Goal: Transaction & Acquisition: Purchase product/service

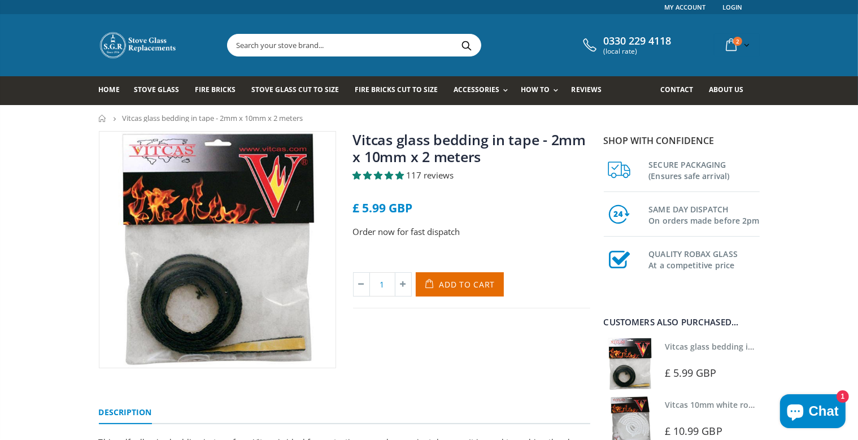
click at [373, 52] on input "text" at bounding box center [418, 44] width 380 height 21
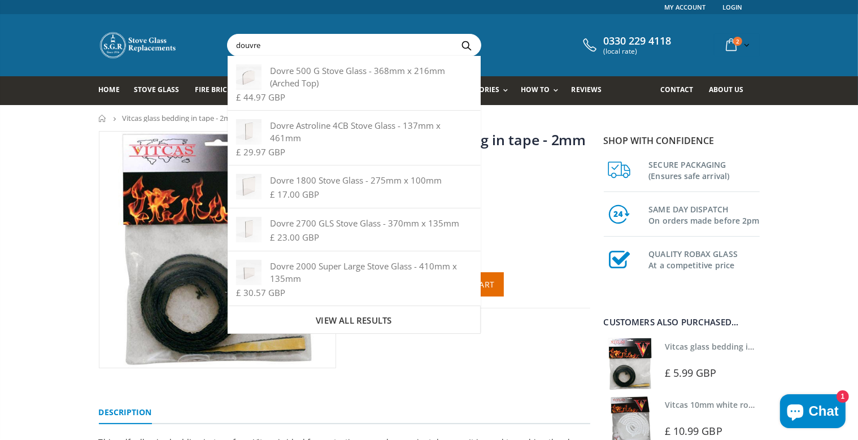
type input "douvre"
click at [454, 34] on button "Search" at bounding box center [466, 44] width 25 height 21
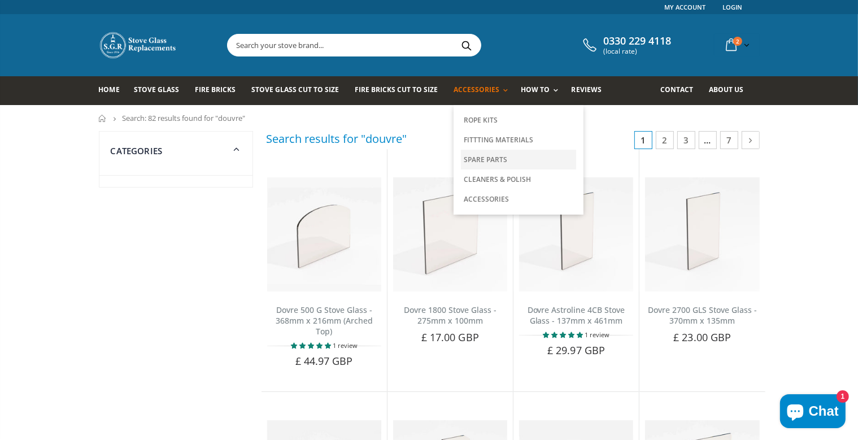
click at [491, 155] on link "Spare Parts" at bounding box center [518, 160] width 115 height 20
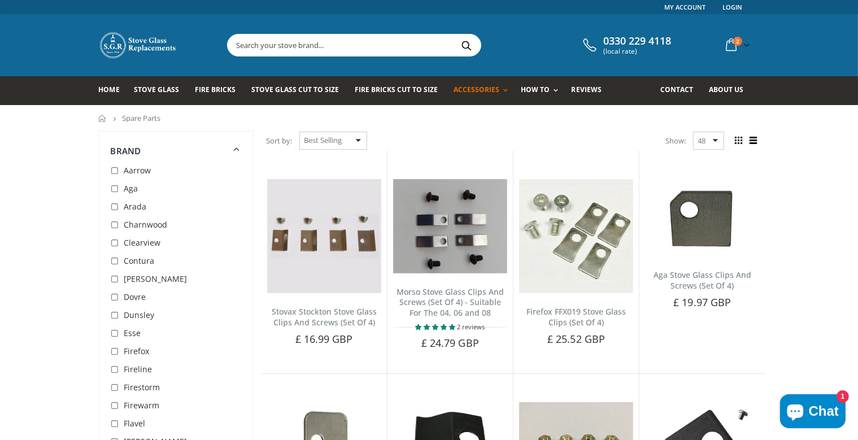
click at [340, 51] on input "text" at bounding box center [418, 44] width 380 height 21
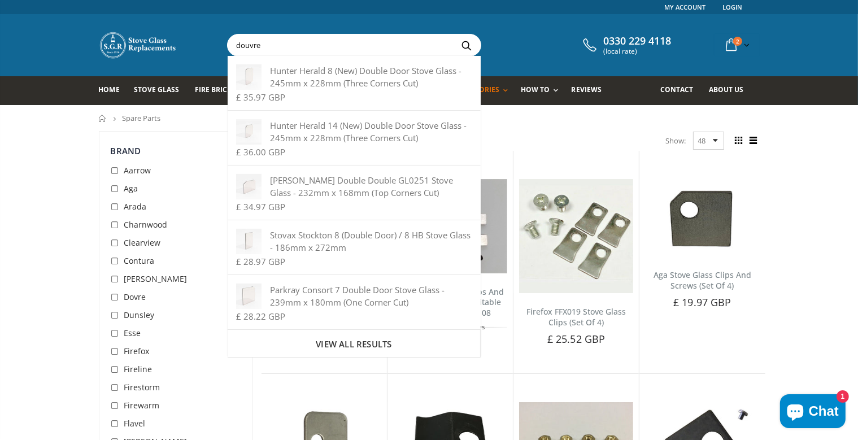
type input "douvre"
click at [454, 34] on button "Search" at bounding box center [466, 44] width 25 height 21
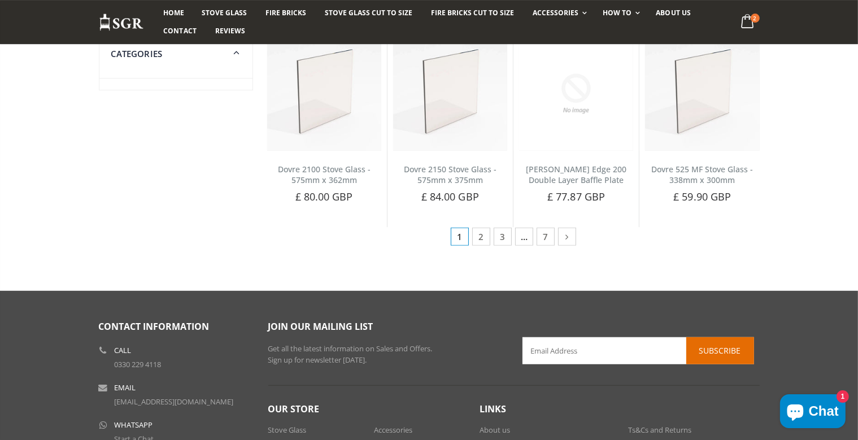
scroll to position [628, 0]
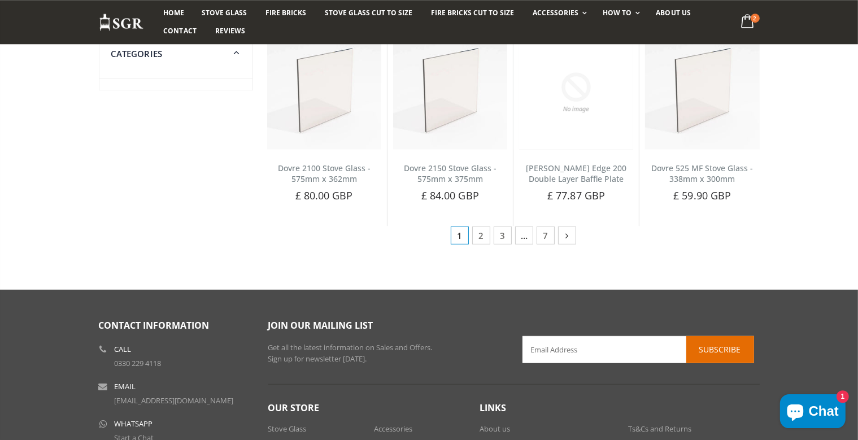
click at [563, 238] on icon at bounding box center [568, 235] width 12 height 11
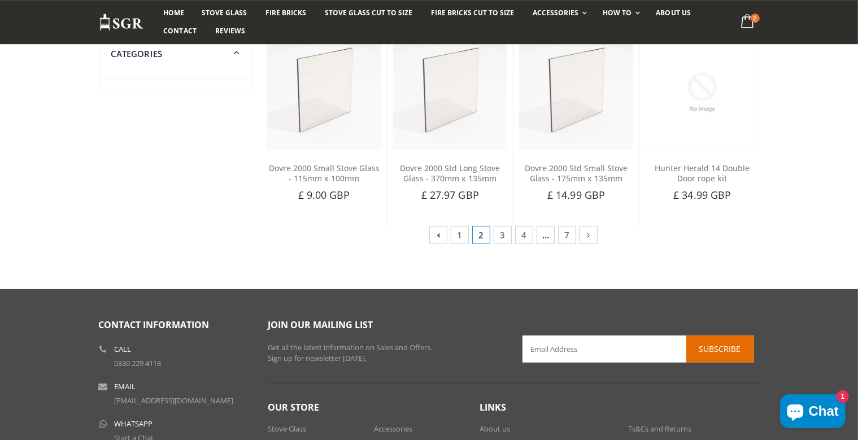
scroll to position [575, 0]
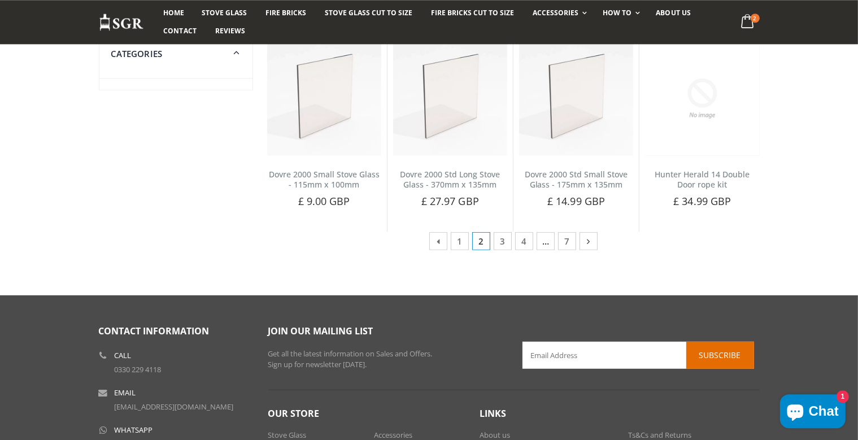
click at [584, 249] on link at bounding box center [589, 241] width 18 height 18
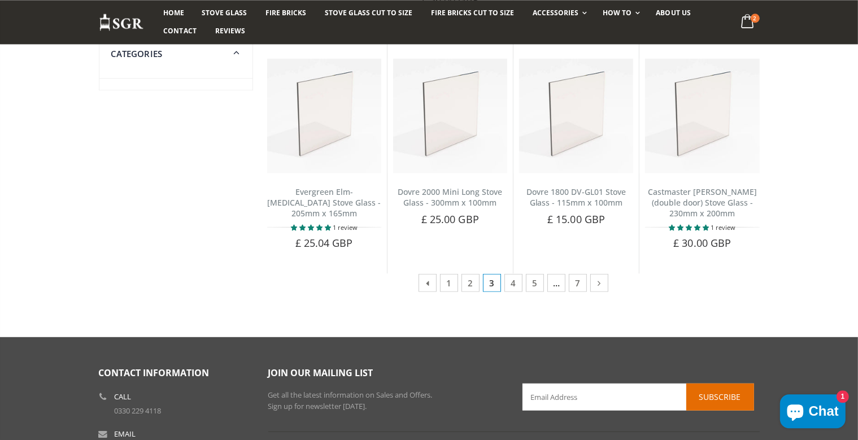
scroll to position [604, 0]
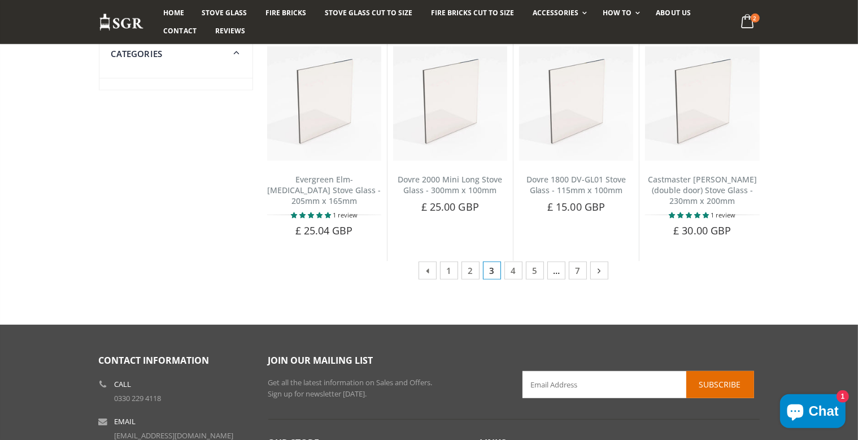
click at [596, 275] on icon at bounding box center [600, 270] width 12 height 11
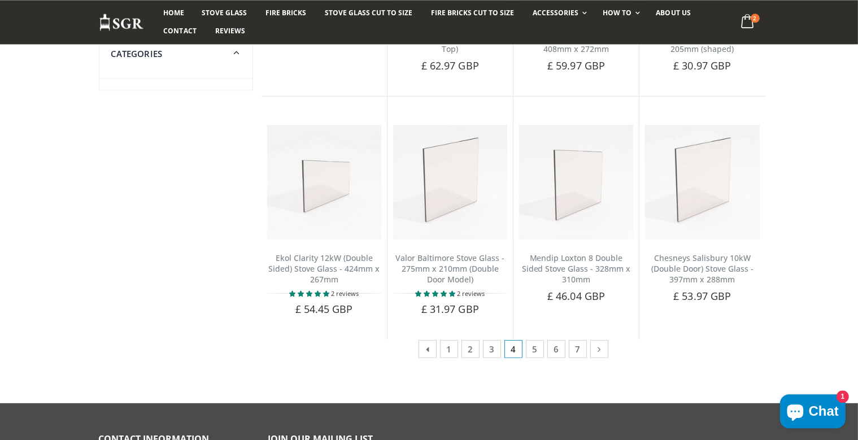
scroll to position [535, 0]
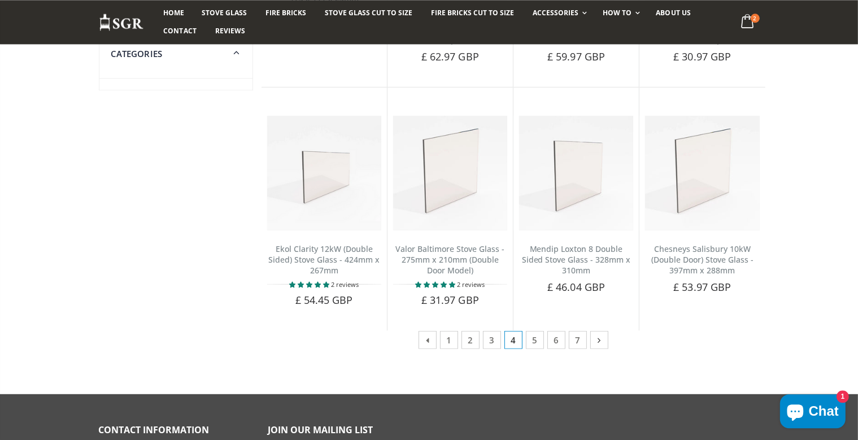
click at [597, 341] on icon at bounding box center [600, 340] width 12 height 11
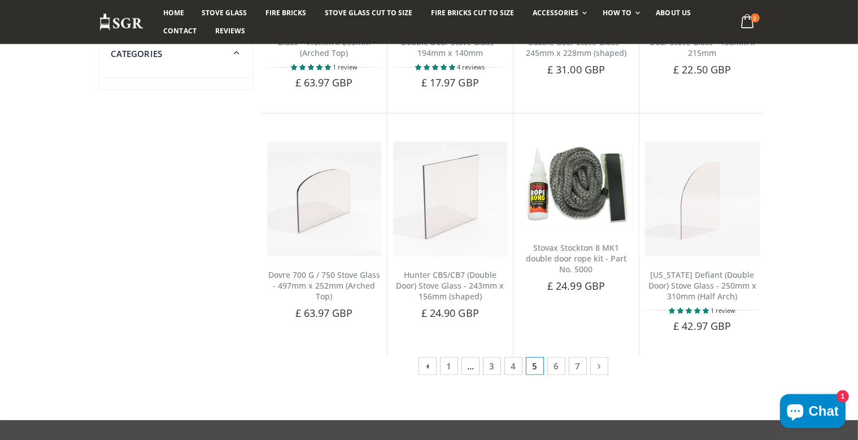
scroll to position [515, 0]
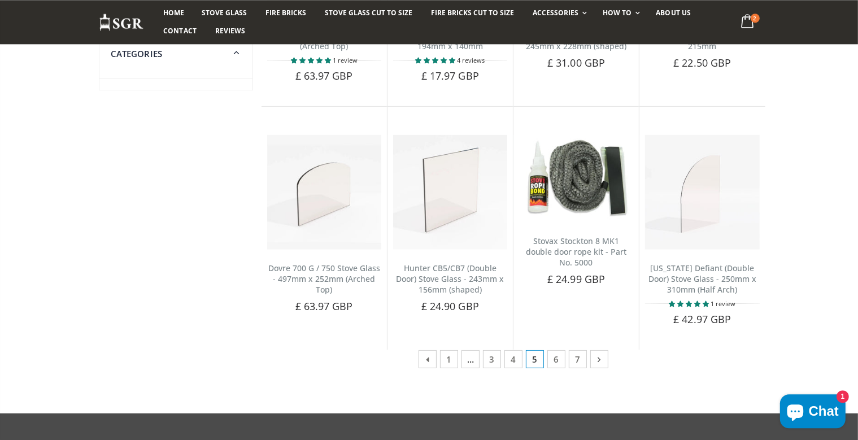
click at [600, 360] on icon at bounding box center [600, 359] width 12 height 11
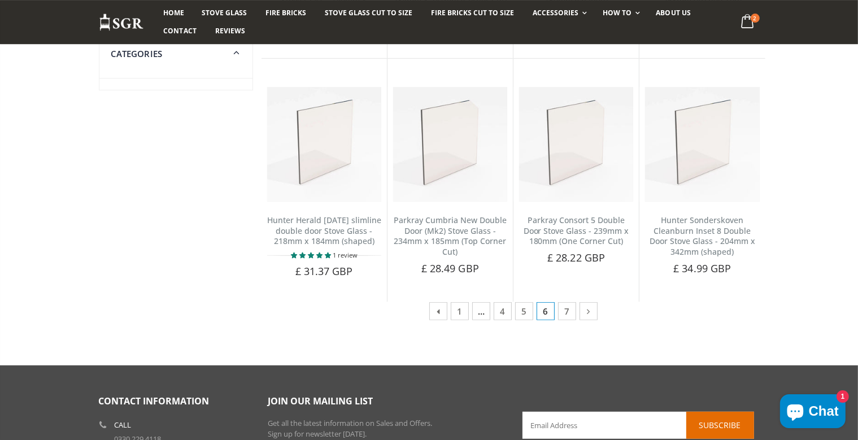
scroll to position [628, 0]
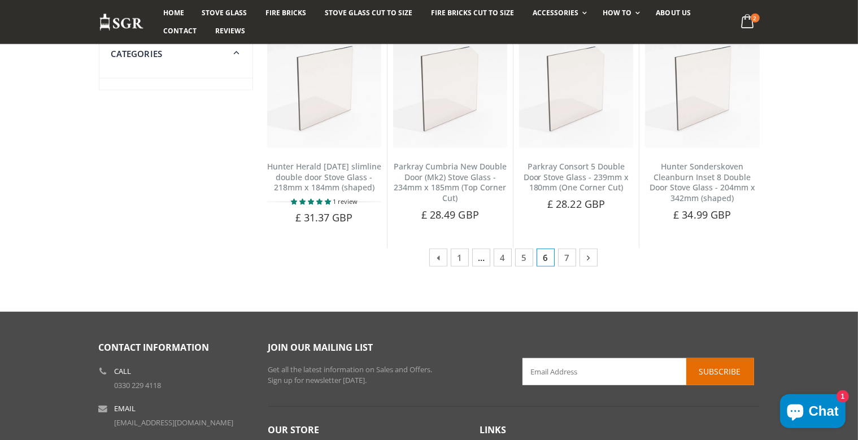
click at [591, 258] on icon at bounding box center [589, 257] width 12 height 11
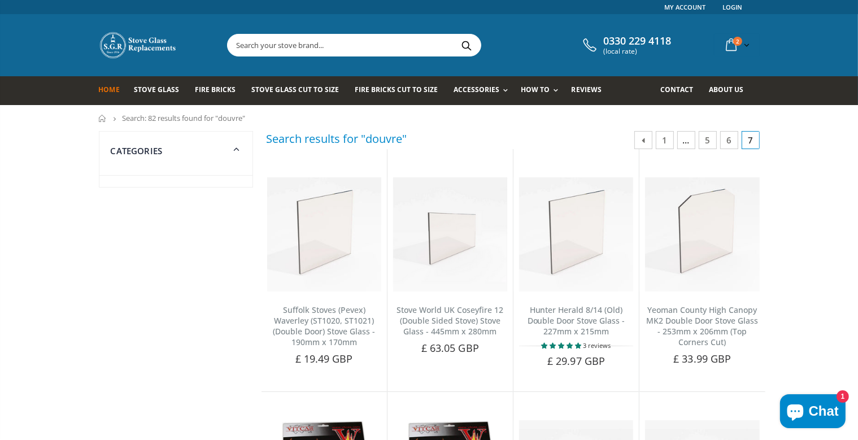
click at [114, 89] on span "Home" at bounding box center [109, 90] width 21 height 10
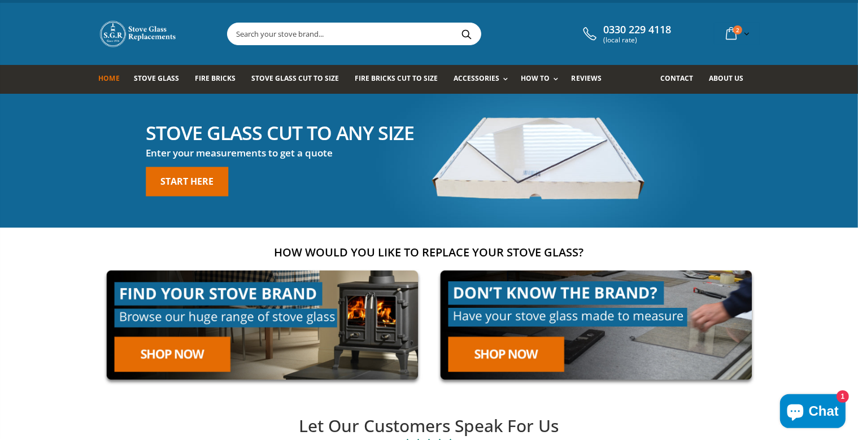
scroll to position [4, 0]
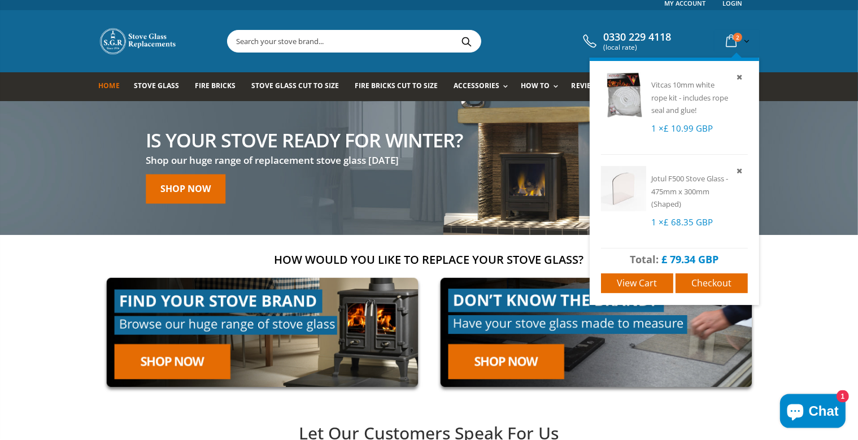
click at [741, 171] on icon at bounding box center [740, 171] width 10 height 10
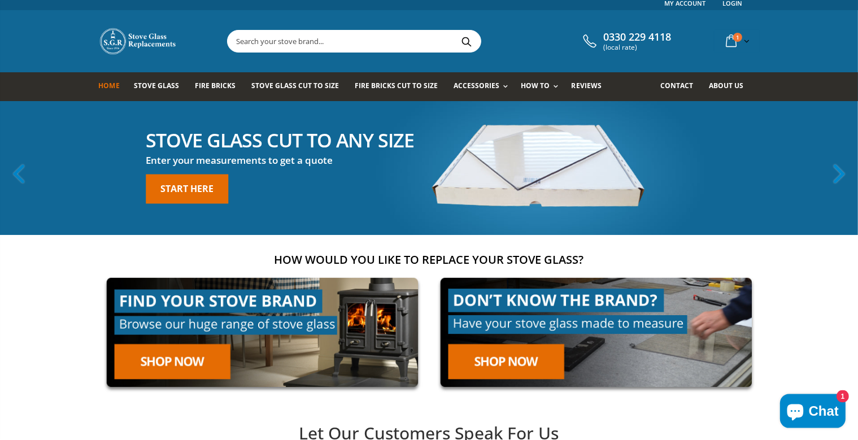
click at [17, 172] on icon "button" at bounding box center [19, 173] width 32 height 31
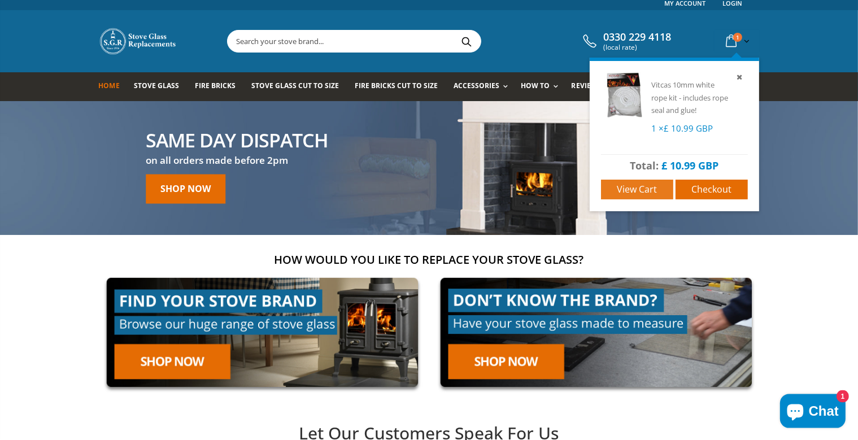
click at [635, 192] on span "View cart" at bounding box center [637, 189] width 40 height 12
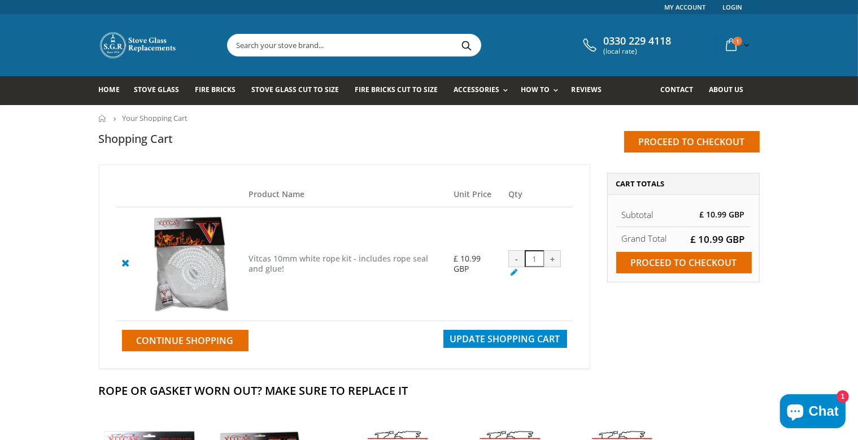
click at [311, 48] on input "text" at bounding box center [418, 44] width 380 height 21
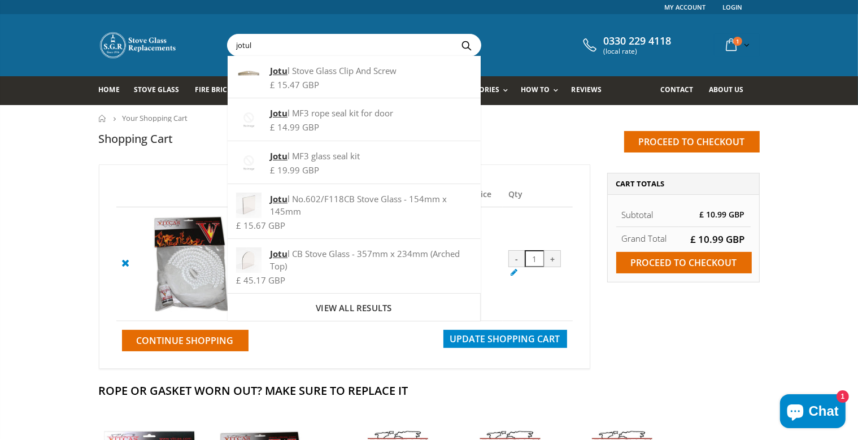
type input "jotul"
click at [454, 34] on button "Search" at bounding box center [466, 44] width 25 height 21
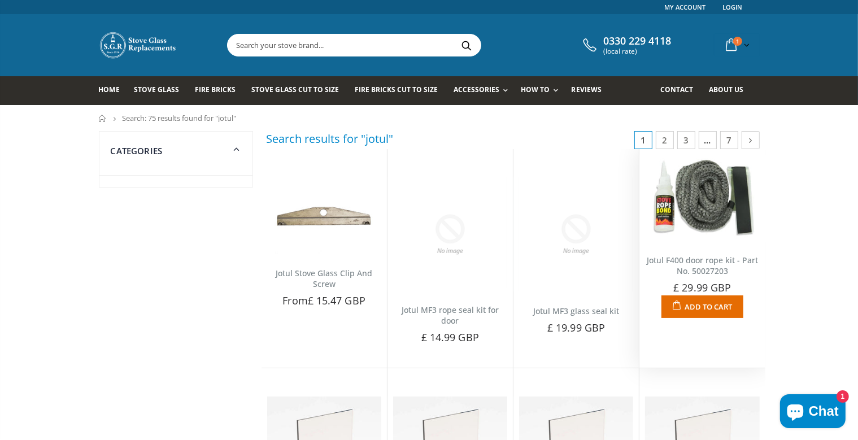
click at [727, 304] on span "Add to Cart" at bounding box center [708, 307] width 47 height 10
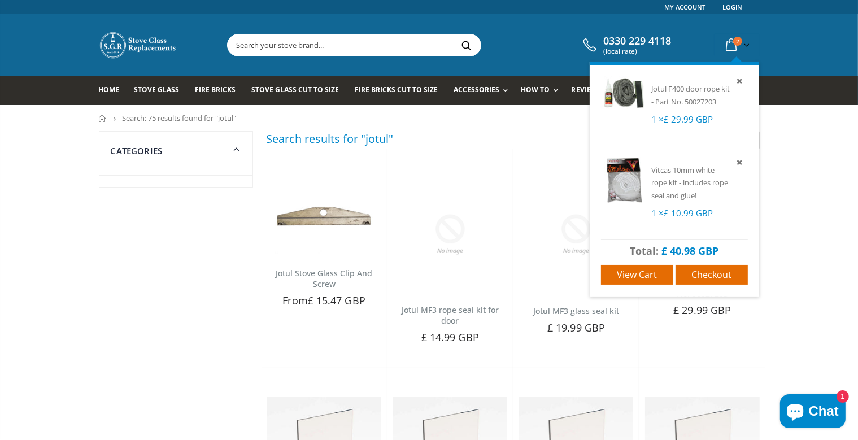
click at [727, 46] on icon at bounding box center [732, 45] width 20 height 20
click at [740, 164] on icon at bounding box center [740, 162] width 10 height 10
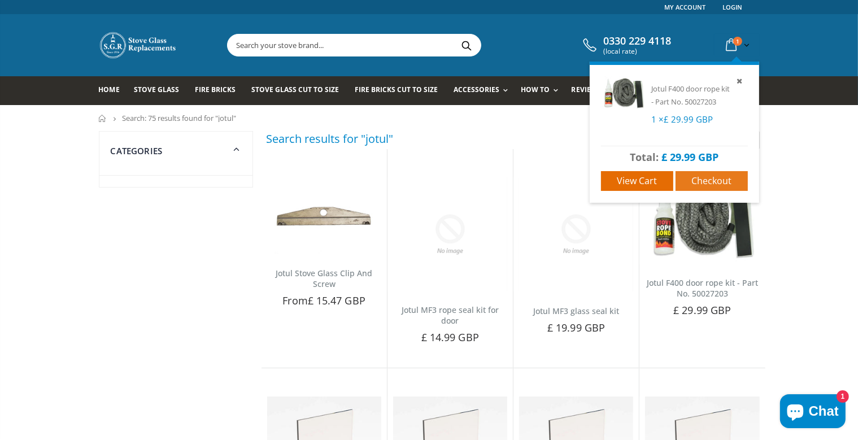
click at [704, 180] on span "Checkout" at bounding box center [712, 181] width 40 height 12
